Goal: Check status

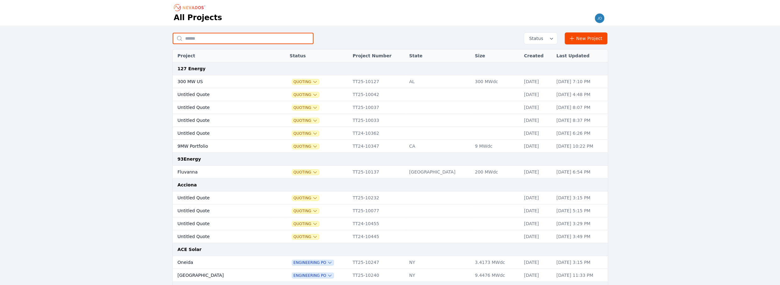
click at [198, 38] on input "text" at bounding box center [243, 38] width 141 height 11
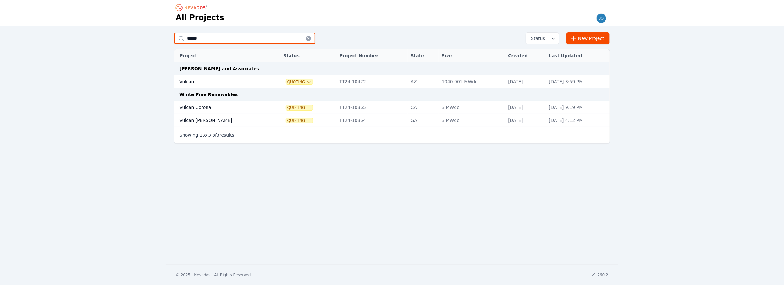
type input "******"
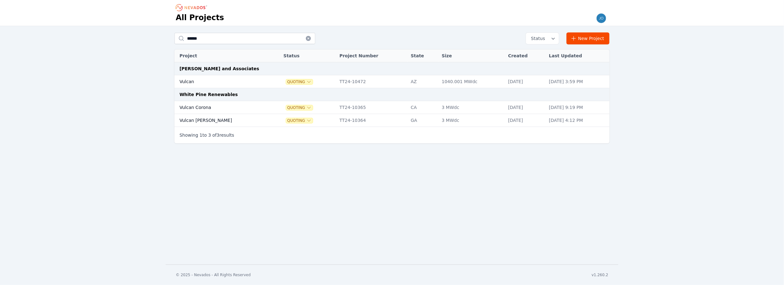
click at [216, 105] on td "Vulcan Corona" at bounding box center [223, 107] width 96 height 13
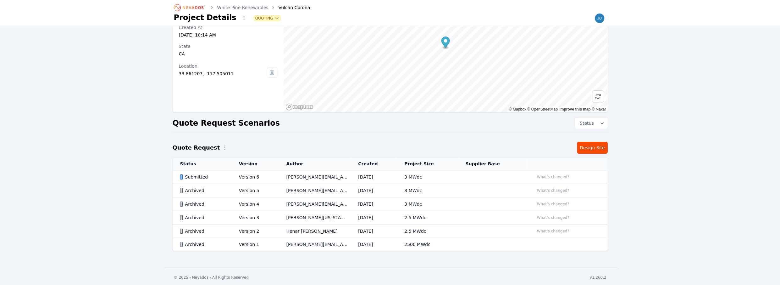
scroll to position [46, 0]
click at [217, 176] on div "Submitted" at bounding box center [204, 176] width 48 height 6
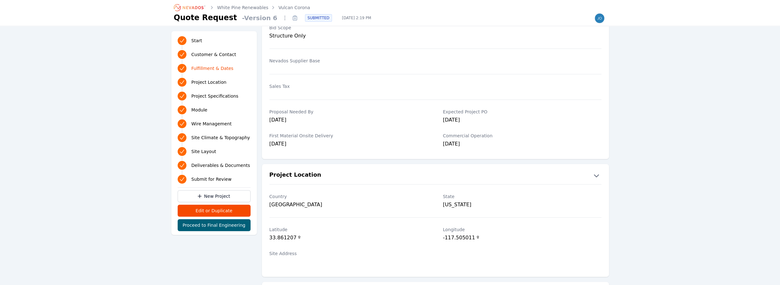
scroll to position [200, 0]
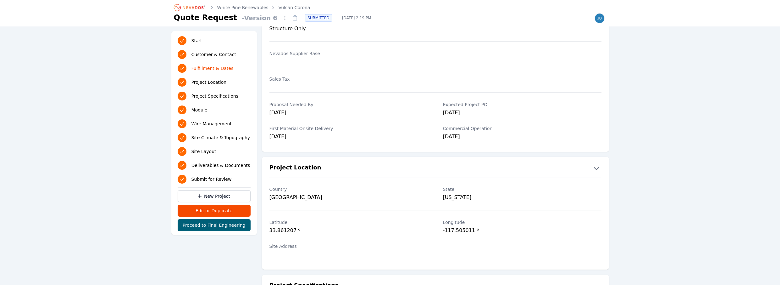
drag, startPoint x: 296, startPoint y: 111, endPoint x: 269, endPoint y: 111, distance: 27.7
click at [269, 111] on div "Proposal Needed By [DATE] Expected Project PO [DATE]" at bounding box center [435, 110] width 347 height 24
click at [353, 116] on div "[DATE]" at bounding box center [349, 113] width 159 height 9
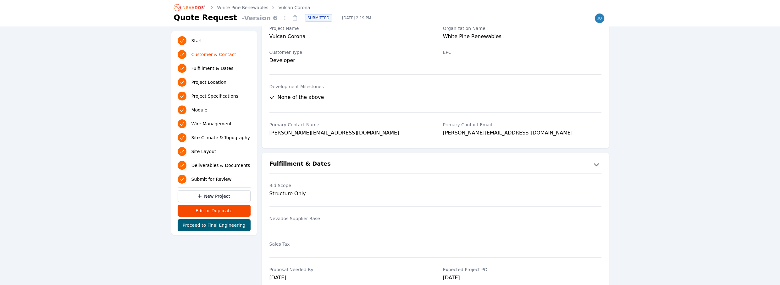
scroll to position [0, 0]
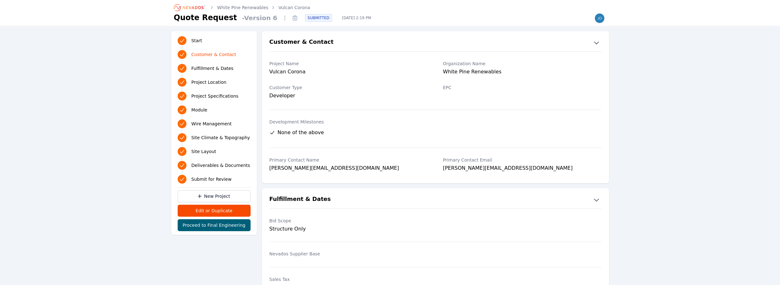
click at [250, 8] on link "White Pine Renewables" at bounding box center [242, 7] width 51 height 6
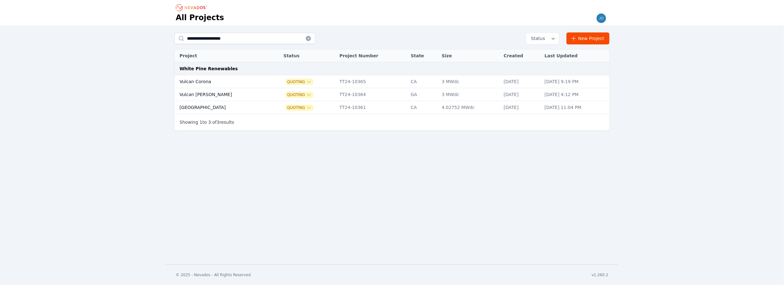
click at [232, 80] on td "Vulcan Corona" at bounding box center [223, 81] width 96 height 13
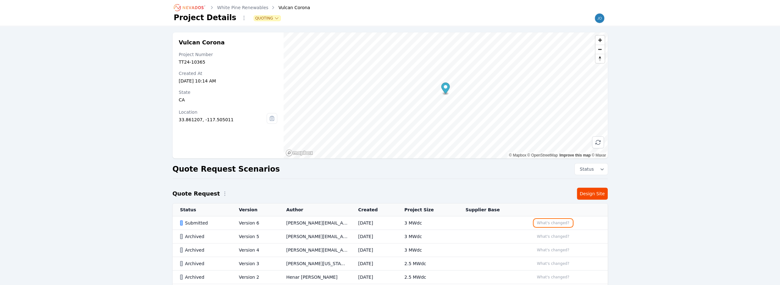
click at [546, 221] on button "What's changed?" at bounding box center [553, 222] width 38 height 7
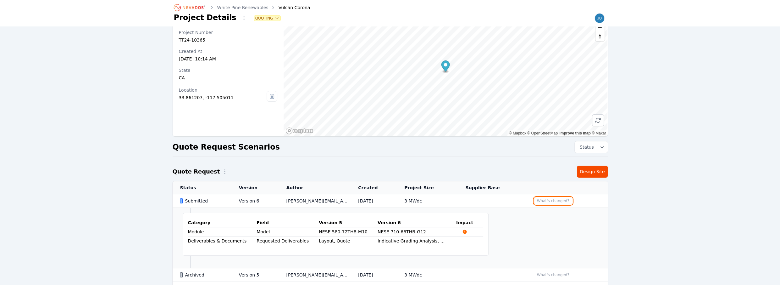
scroll to position [57, 0]
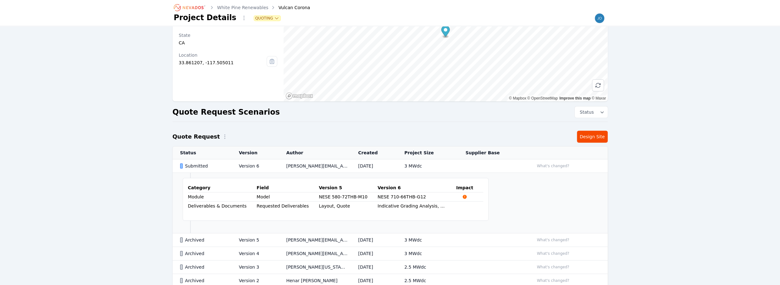
click at [215, 165] on div "Submitted" at bounding box center [204, 166] width 48 height 6
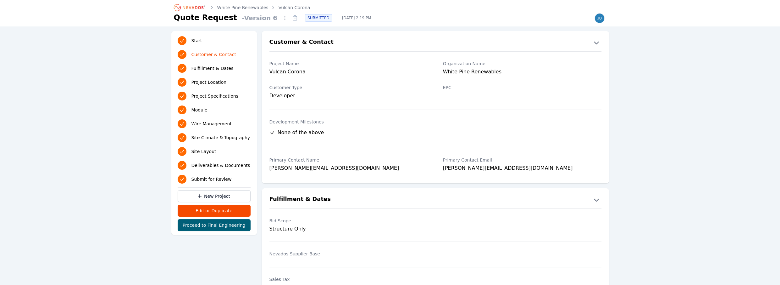
click at [251, 9] on link "White Pine Renewables" at bounding box center [242, 7] width 51 height 6
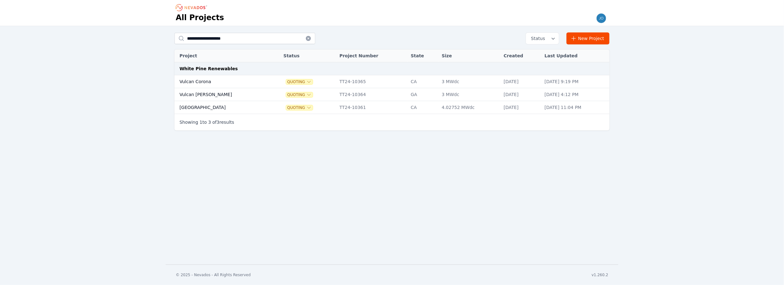
click at [228, 82] on td "Vulcan Corona" at bounding box center [223, 81] width 96 height 13
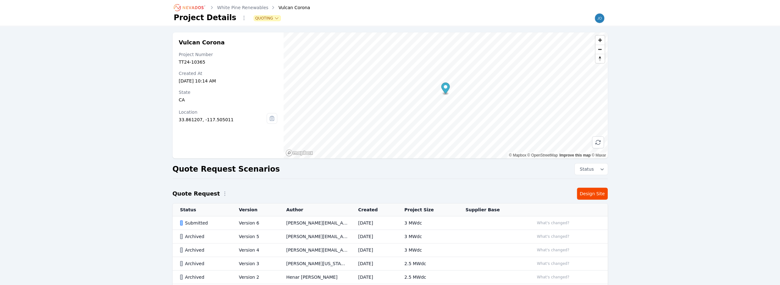
click at [217, 218] on td "Submitted" at bounding box center [202, 223] width 59 height 14
